Goal: Information Seeking & Learning: Learn about a topic

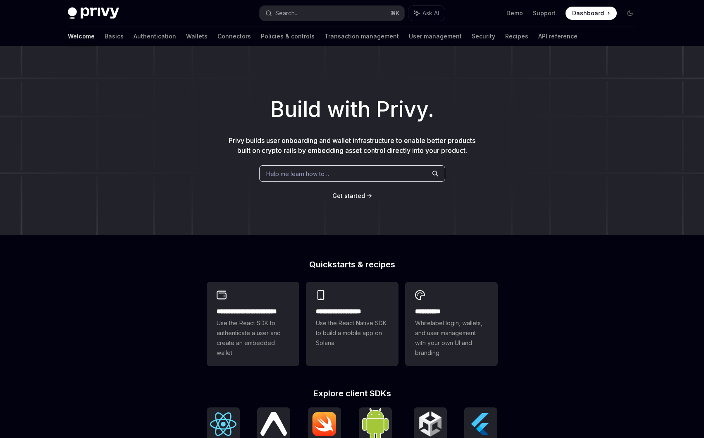
click at [295, 174] on span "Help me learn how to…" at bounding box center [297, 174] width 63 height 9
type textarea "*"
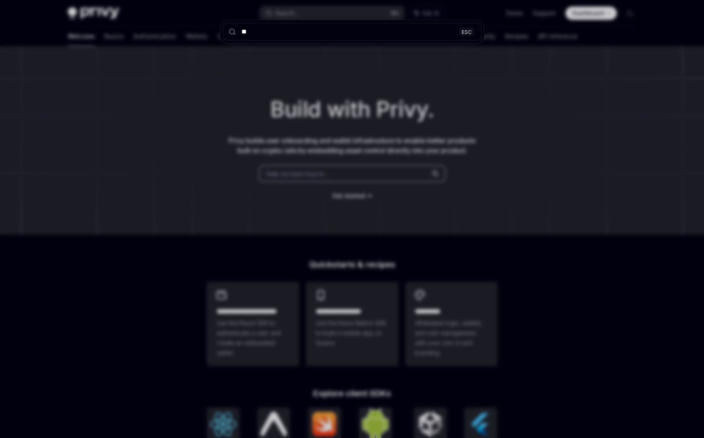
type input "***"
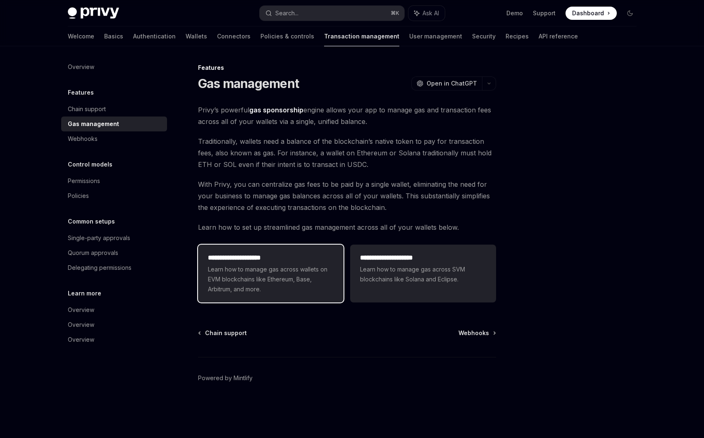
click at [306, 275] on span "Learn how to manage gas across wallets on EVM blockchains like Ethereum, Base, …" at bounding box center [271, 280] width 126 height 30
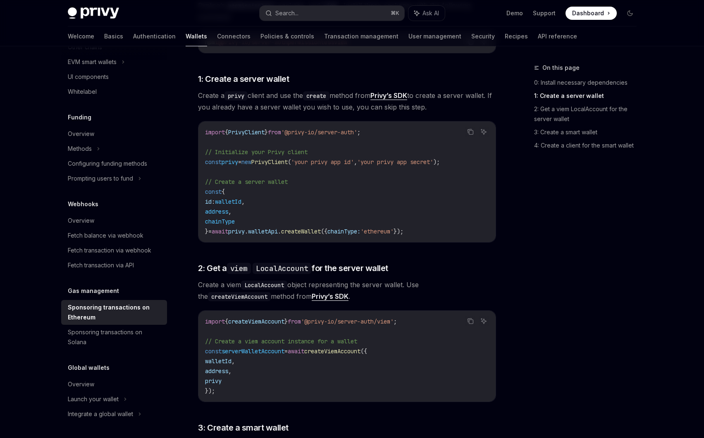
scroll to position [381, 0]
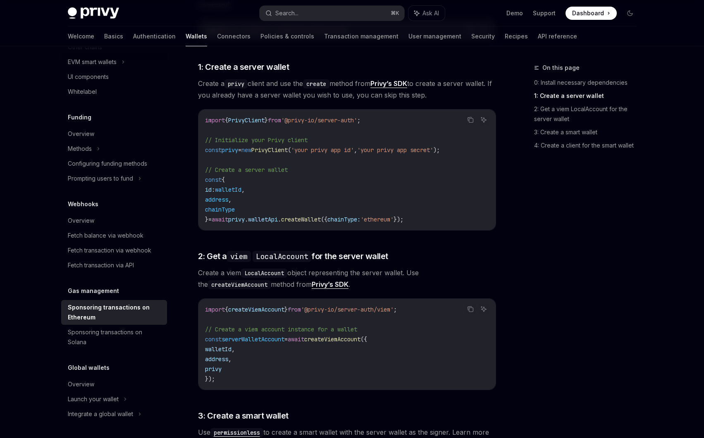
type textarea "*"
